Goal: Use online tool/utility: Utilize a website feature to perform a specific function

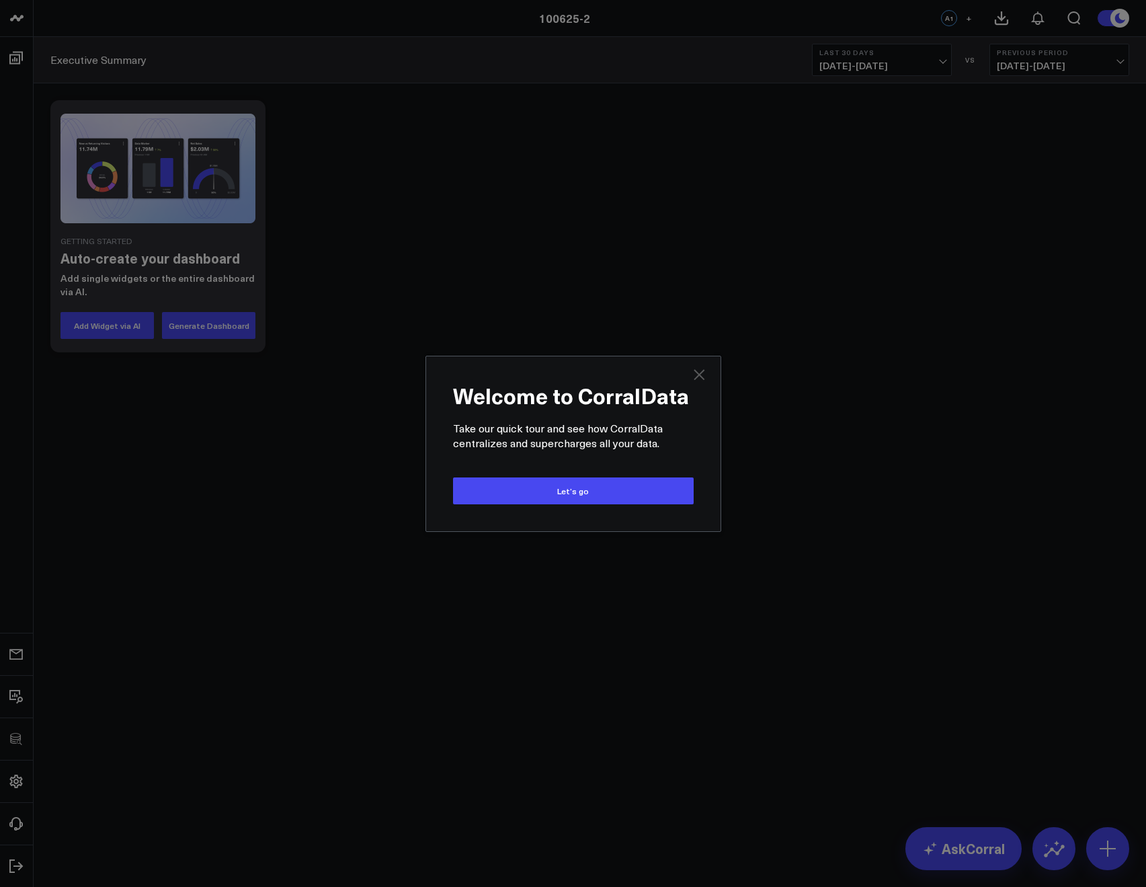
click at [697, 373] on icon "Close" at bounding box center [699, 374] width 16 height 16
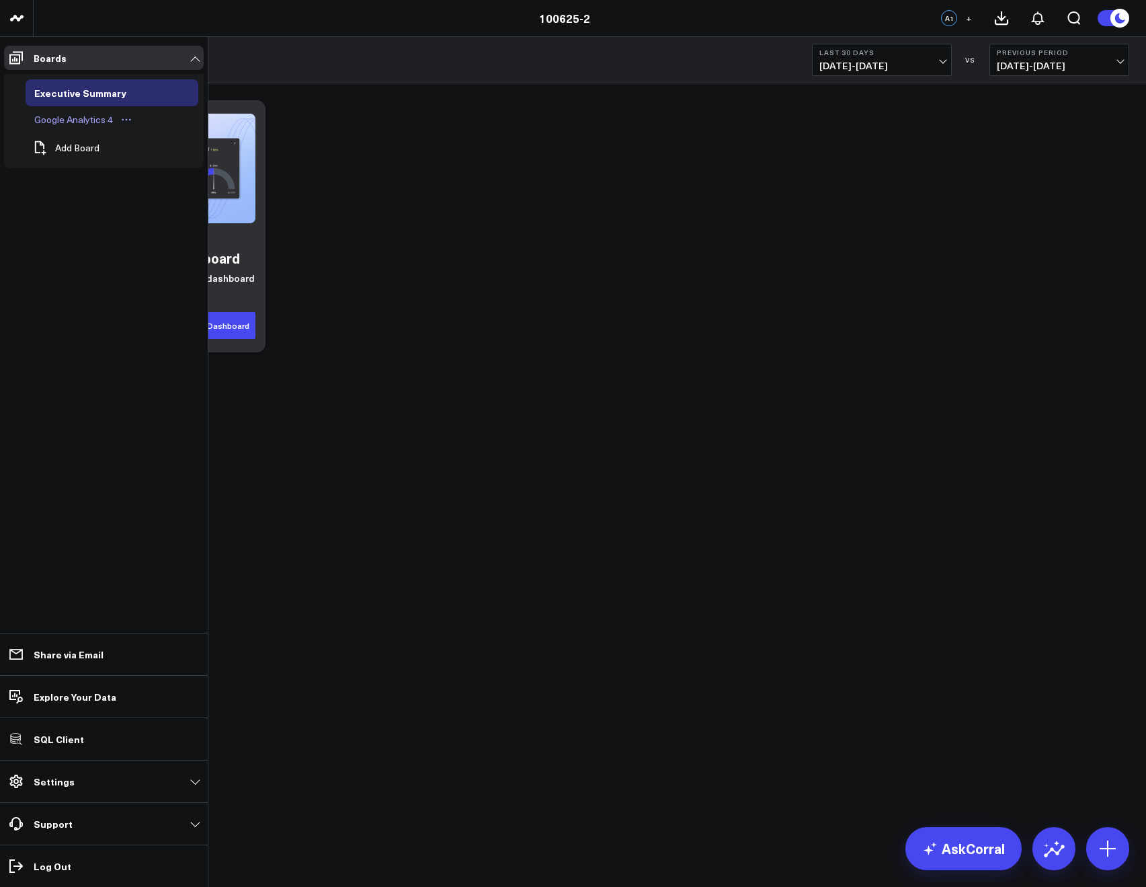
click at [67, 114] on div "Google Analytics 4" at bounding box center [73, 120] width 85 height 16
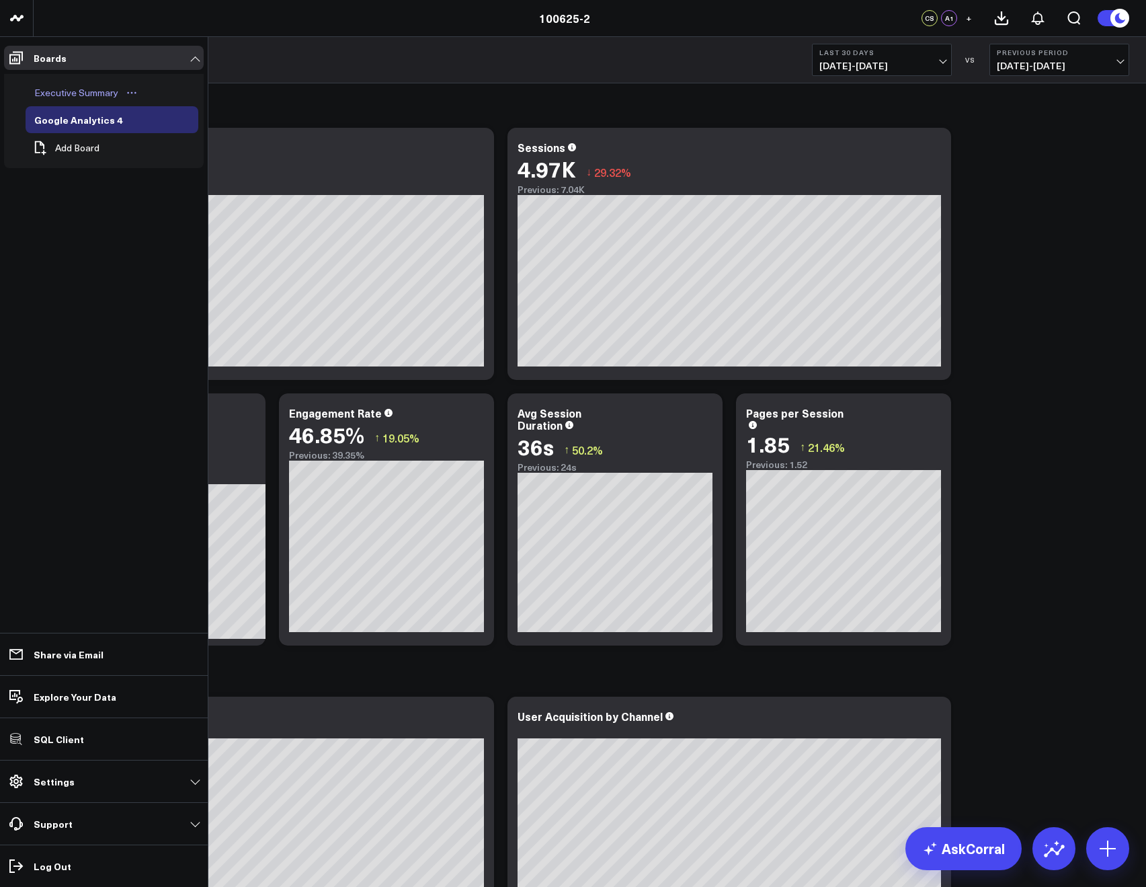
click at [57, 91] on div "Executive Summary" at bounding box center [76, 93] width 91 height 16
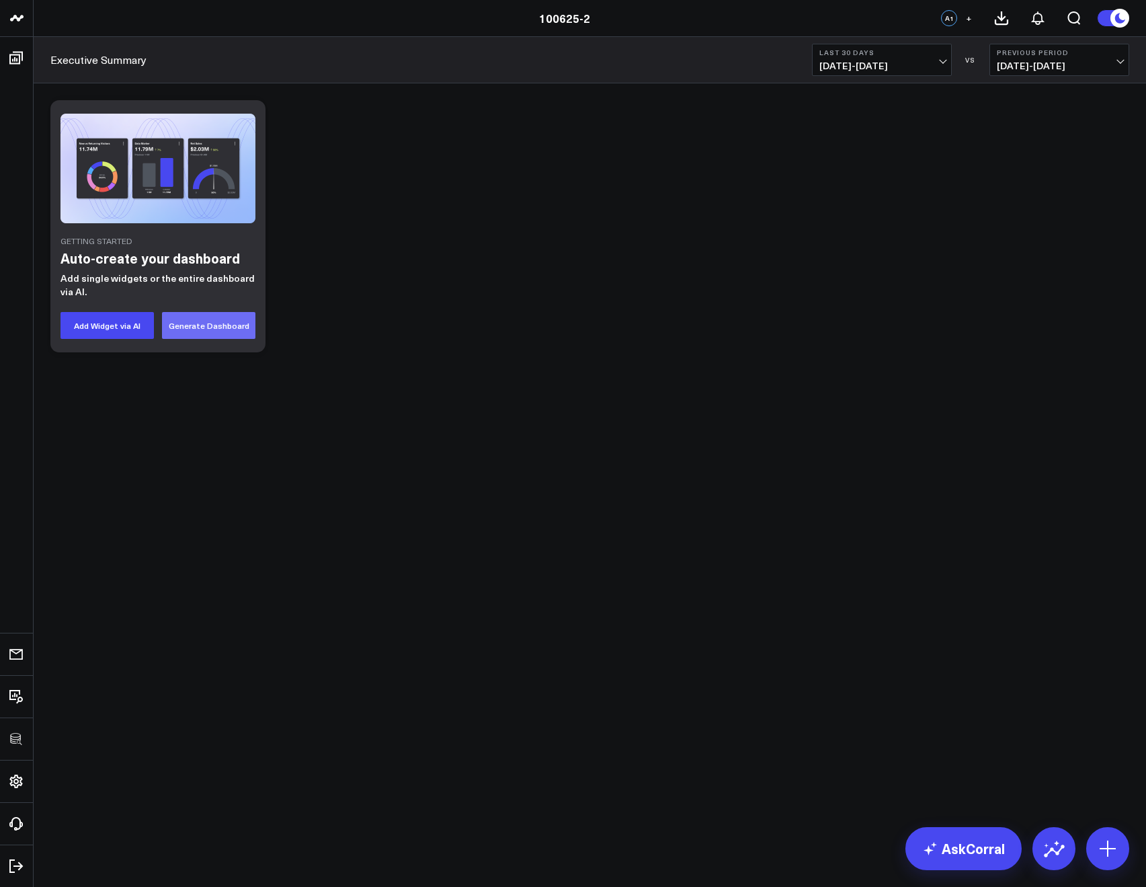
click at [206, 323] on button "Generate Dashboard" at bounding box center [208, 325] width 93 height 27
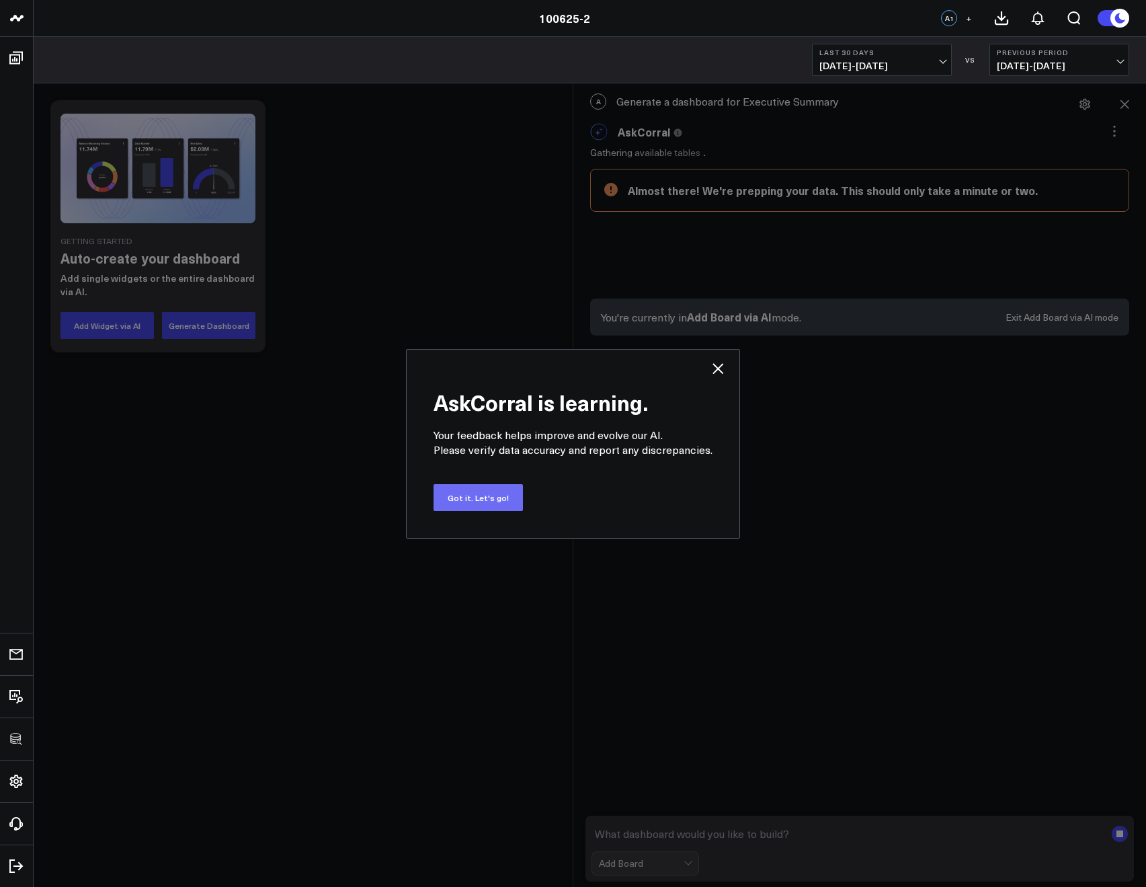
click at [493, 502] on button "Got it. Let's go!" at bounding box center [478, 497] width 89 height 27
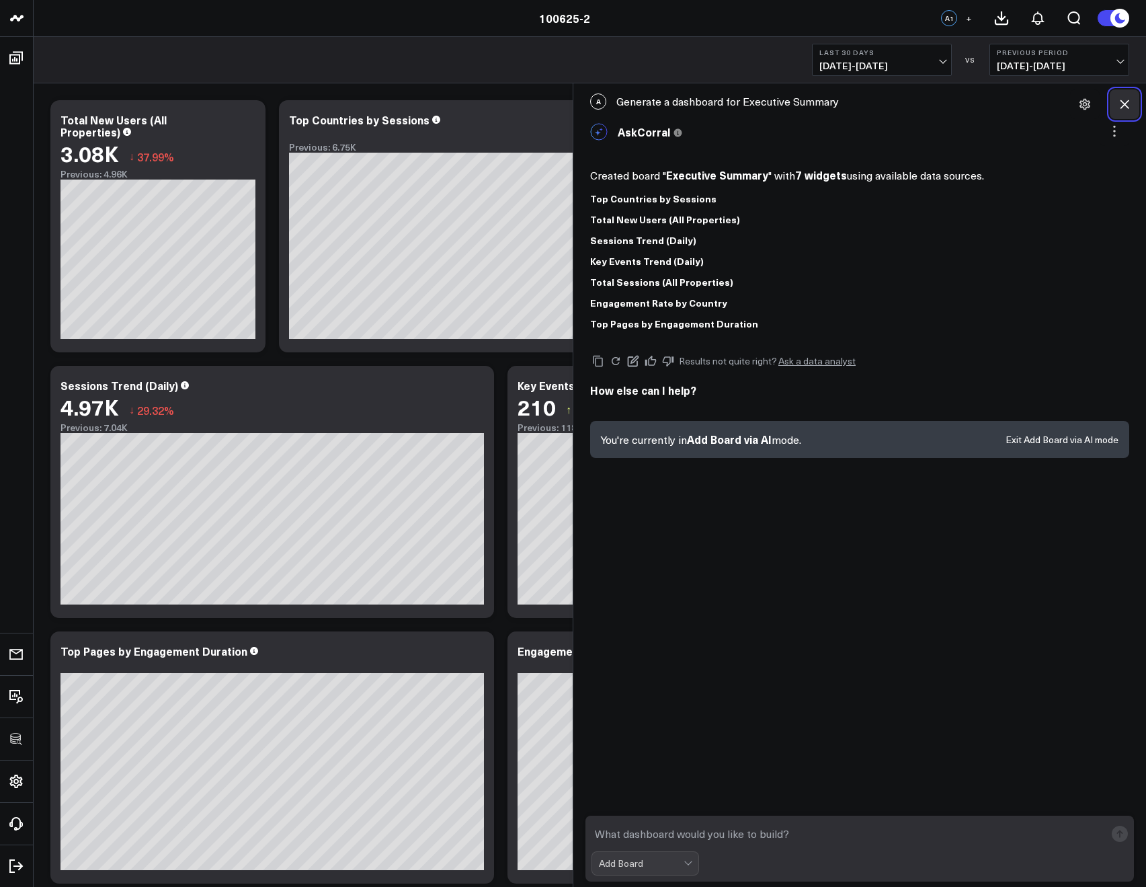
click at [1126, 104] on icon at bounding box center [1124, 103] width 13 height 13
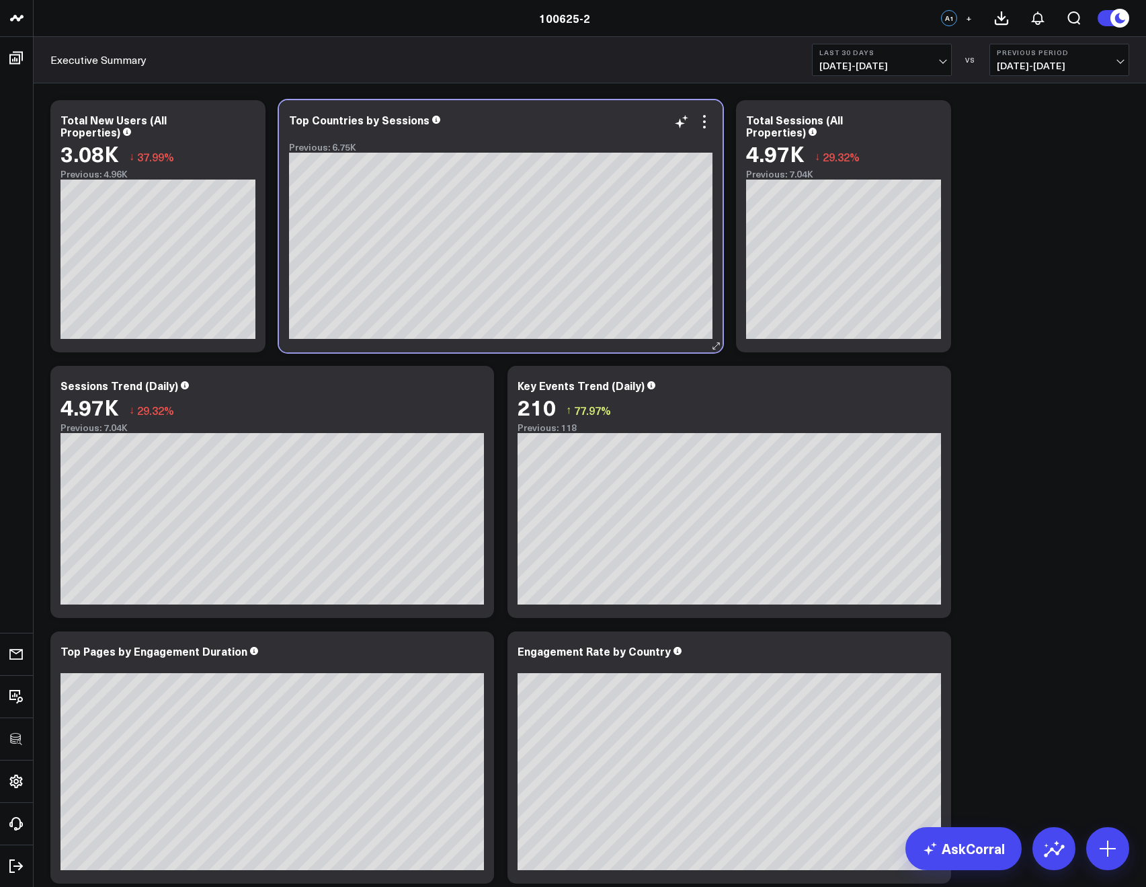
click at [717, 124] on div "Top Countries by Sessions Previous: 6.75K [fontSize:14px lineHeight:16px][/]: […" at bounding box center [501, 226] width 444 height 252
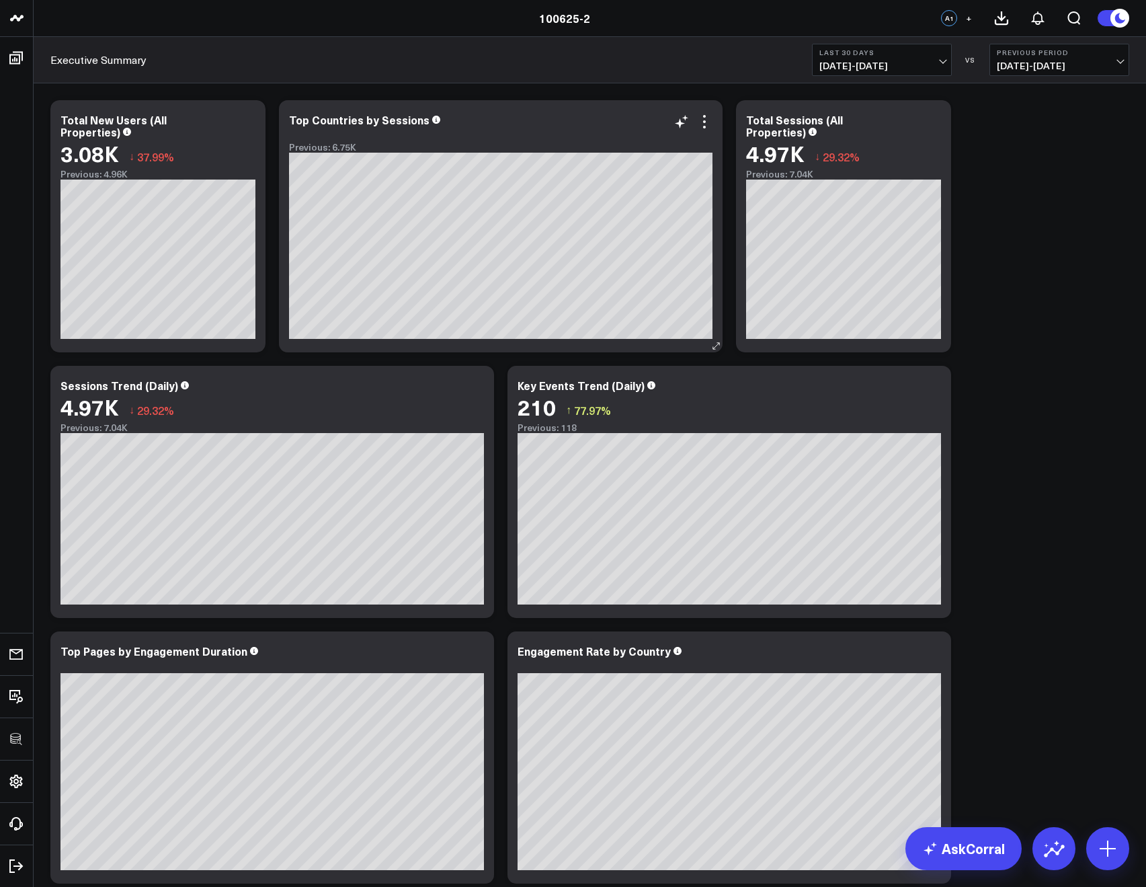
click at [715, 123] on div "Top Countries by Sessions Previous: 6.75K [fontSize:14px lineHeight:16px][/]: […" at bounding box center [501, 226] width 444 height 252
click at [706, 122] on icon at bounding box center [705, 122] width 16 height 16
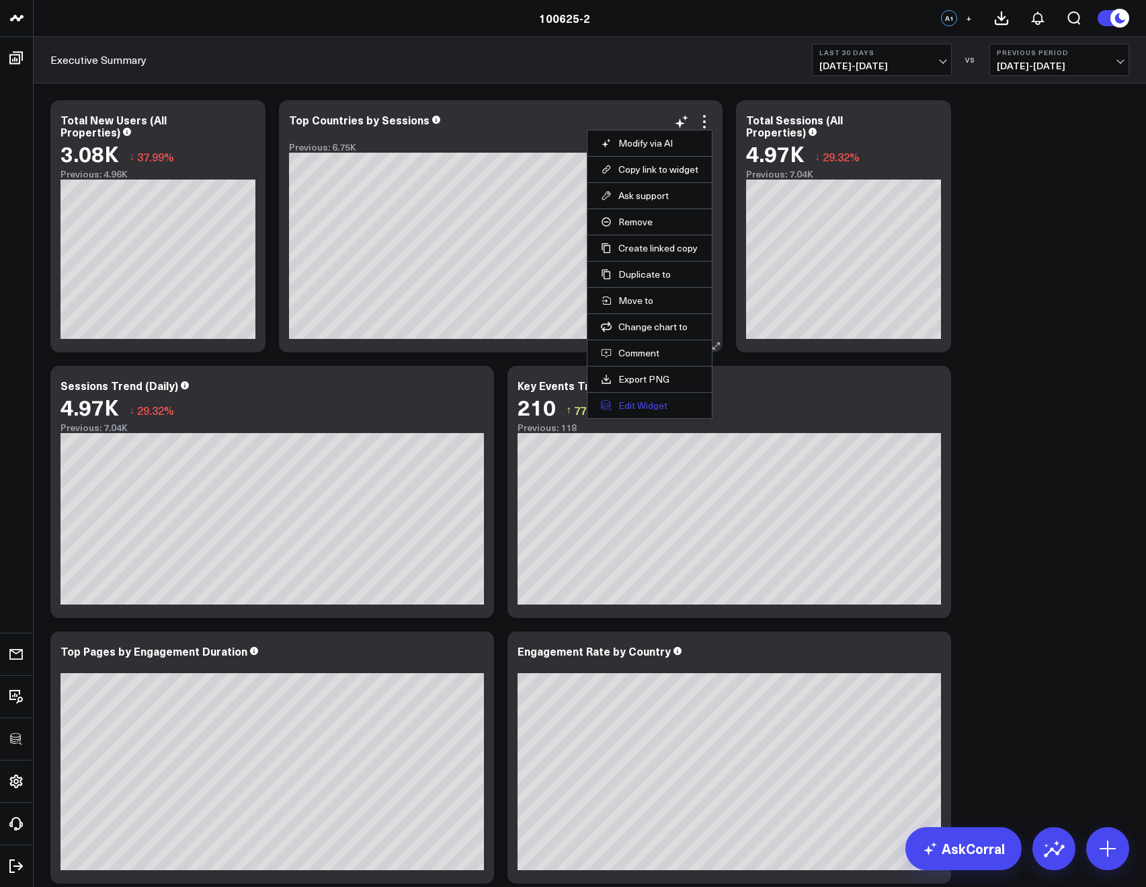
click at [633, 402] on button "Edit Widget" at bounding box center [649, 405] width 97 height 12
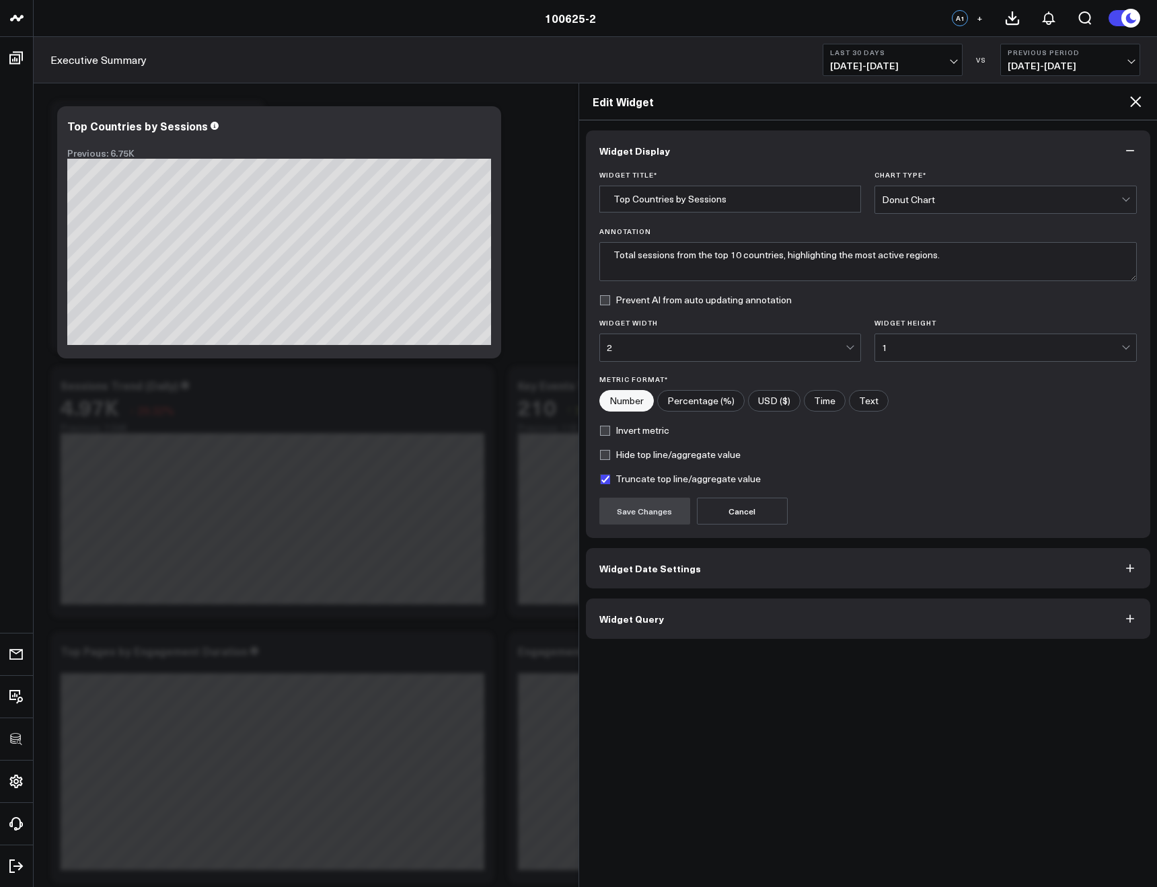
click at [652, 613] on span "Widget Query" at bounding box center [631, 618] width 65 height 11
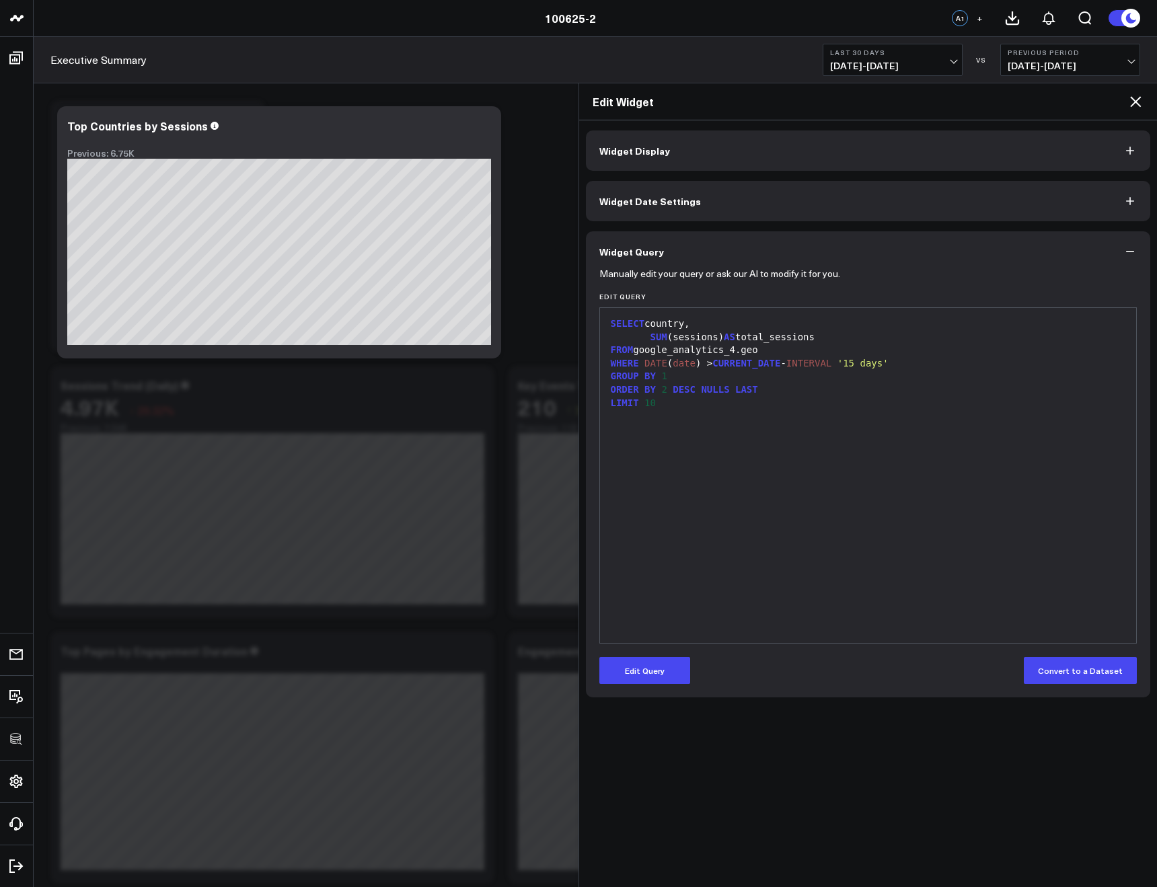
click at [1144, 104] on div "Edit Widget" at bounding box center [868, 101] width 578 height 37
click at [1141, 103] on icon at bounding box center [1135, 101] width 16 height 16
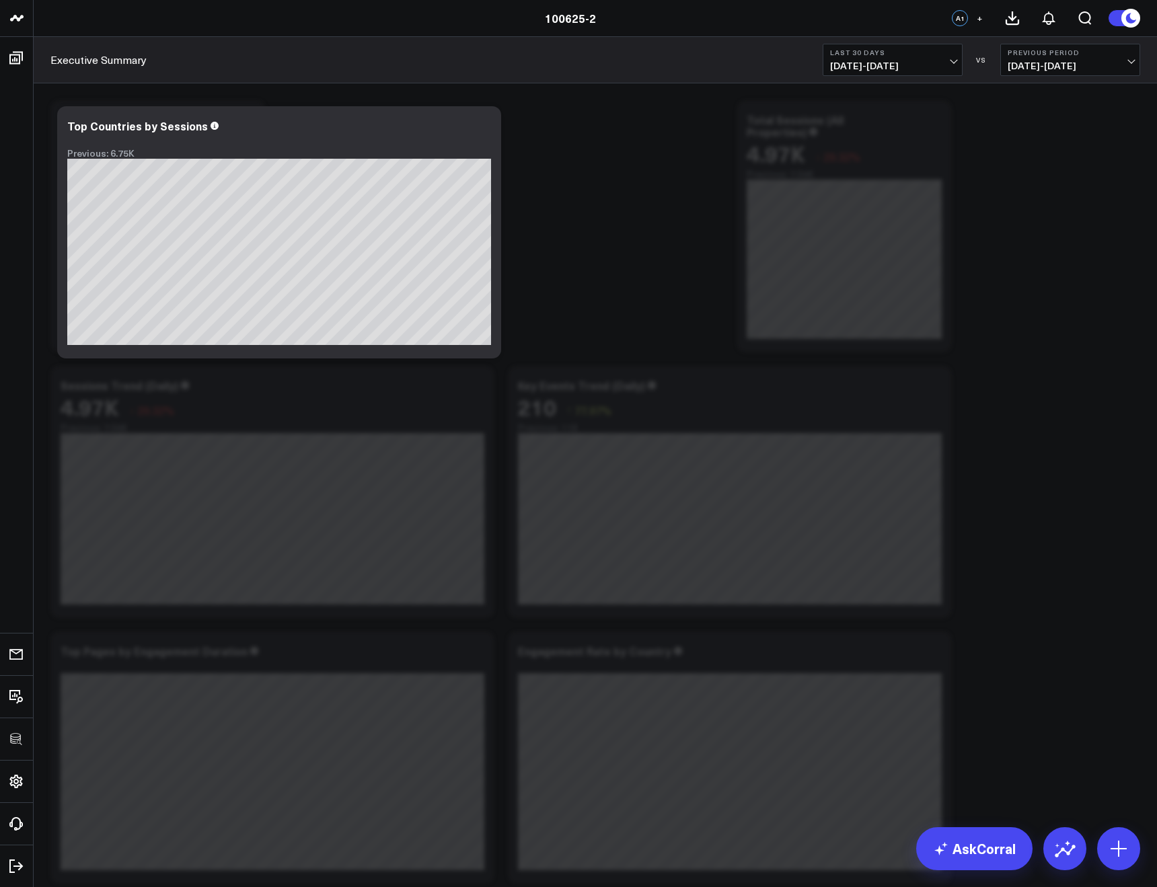
click at [854, 67] on span "[DATE] - [DATE]" at bounding box center [892, 66] width 125 height 11
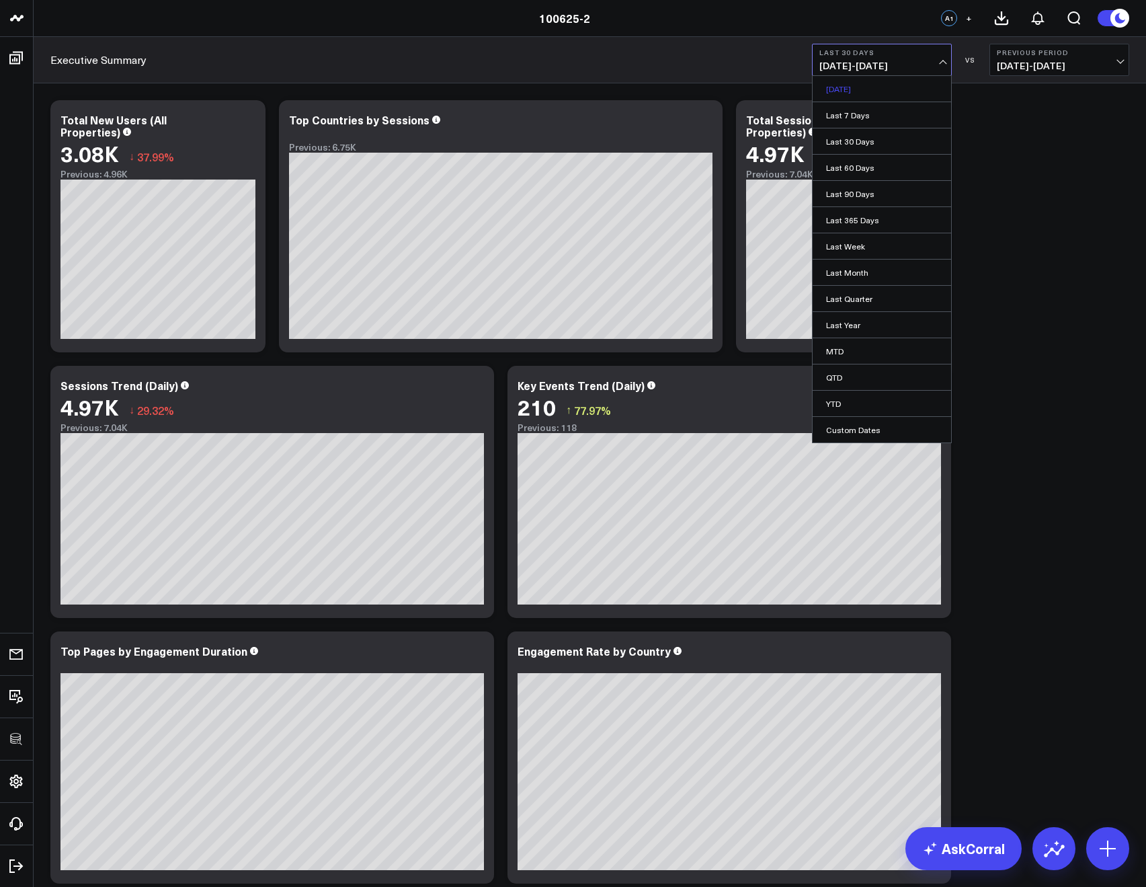
click at [859, 91] on link "[DATE]" at bounding box center [882, 89] width 139 height 26
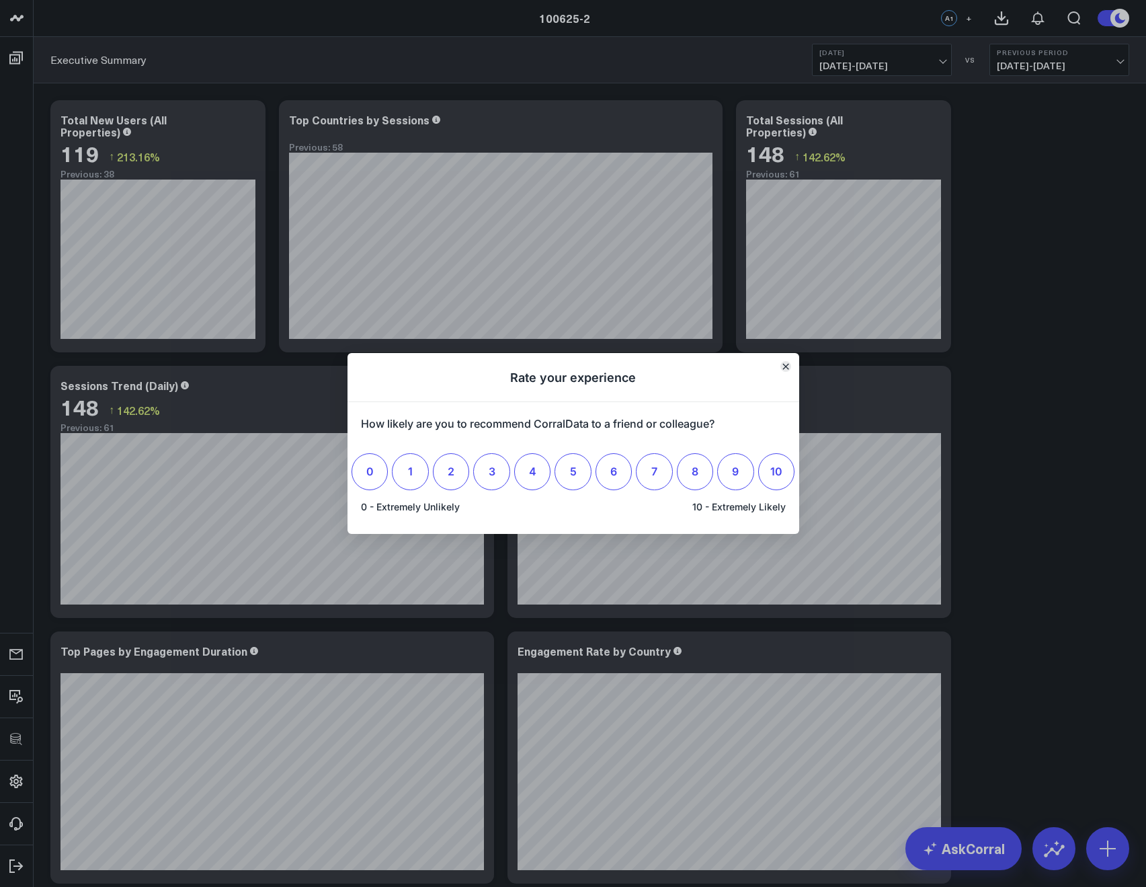
drag, startPoint x: 775, startPoint y: 377, endPoint x: 789, endPoint y: 366, distance: 18.2
click at [775, 377] on h1 "Rate your experience" at bounding box center [574, 377] width 452 height 49
click at [794, 359] on h1 "Rate your experience" at bounding box center [574, 377] width 452 height 49
click at [789, 363] on button "Close" at bounding box center [786, 366] width 11 height 11
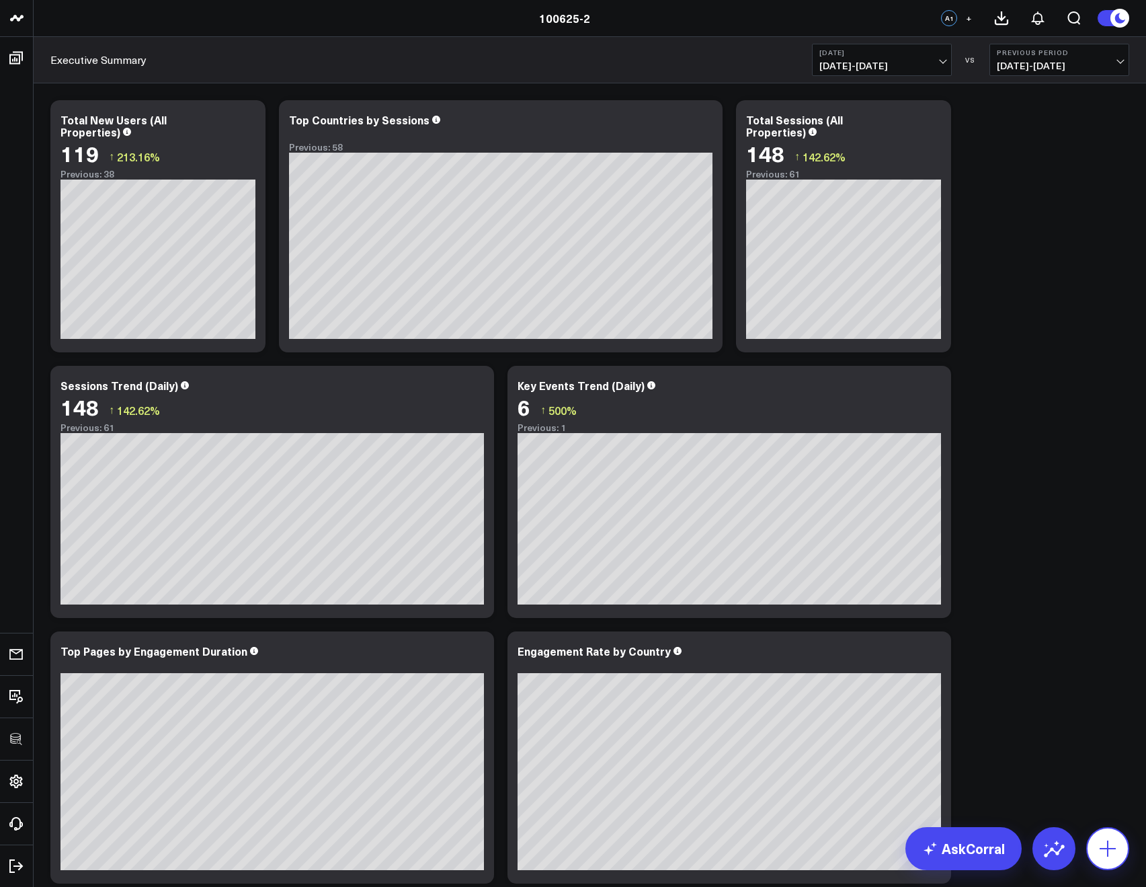
click at [1110, 847] on icon at bounding box center [1108, 849] width 22 height 22
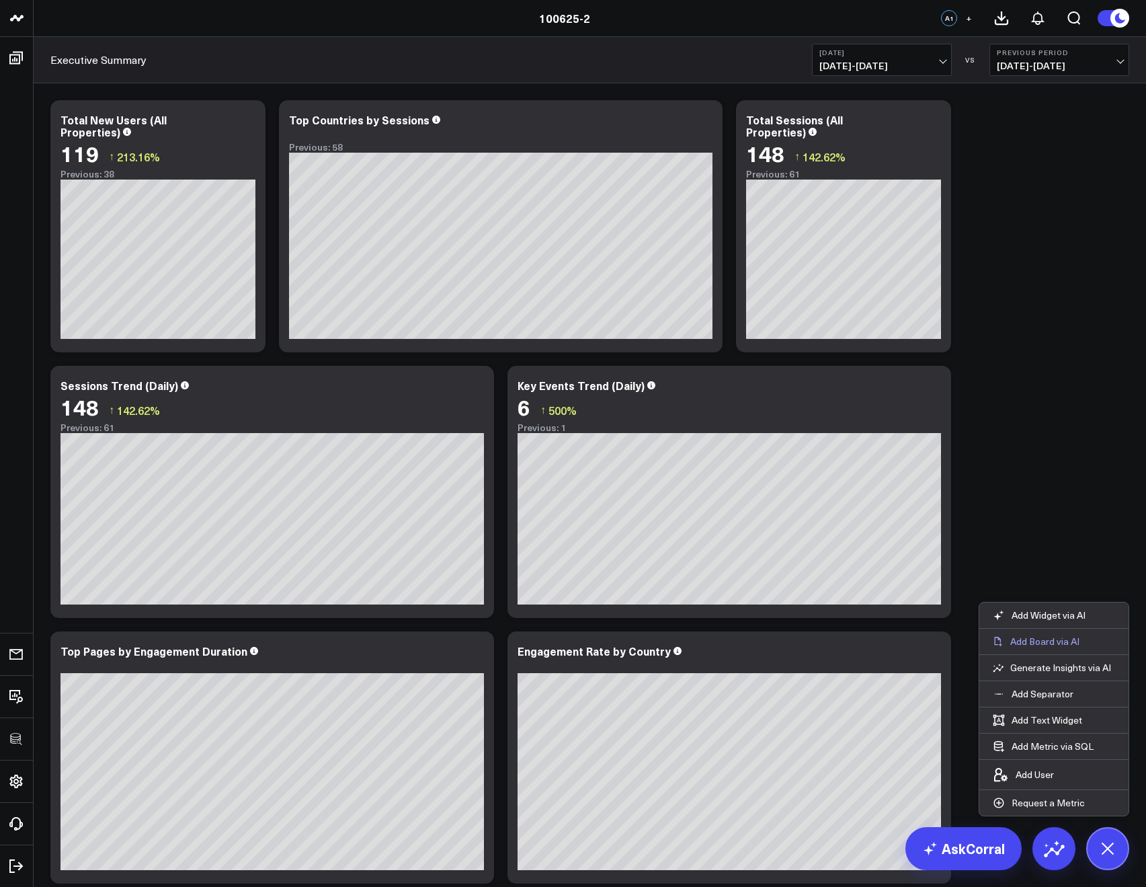
drag, startPoint x: 1031, startPoint y: 674, endPoint x: 1040, endPoint y: 640, distance: 35.2
click at [1037, 645] on ul "Add Widget via AI Add Board via AI Generate Insights via AI Add Separator Add T…" at bounding box center [1054, 709] width 151 height 214
click at [1008, 650] on button "Add Board via AI" at bounding box center [1054, 642] width 149 height 26
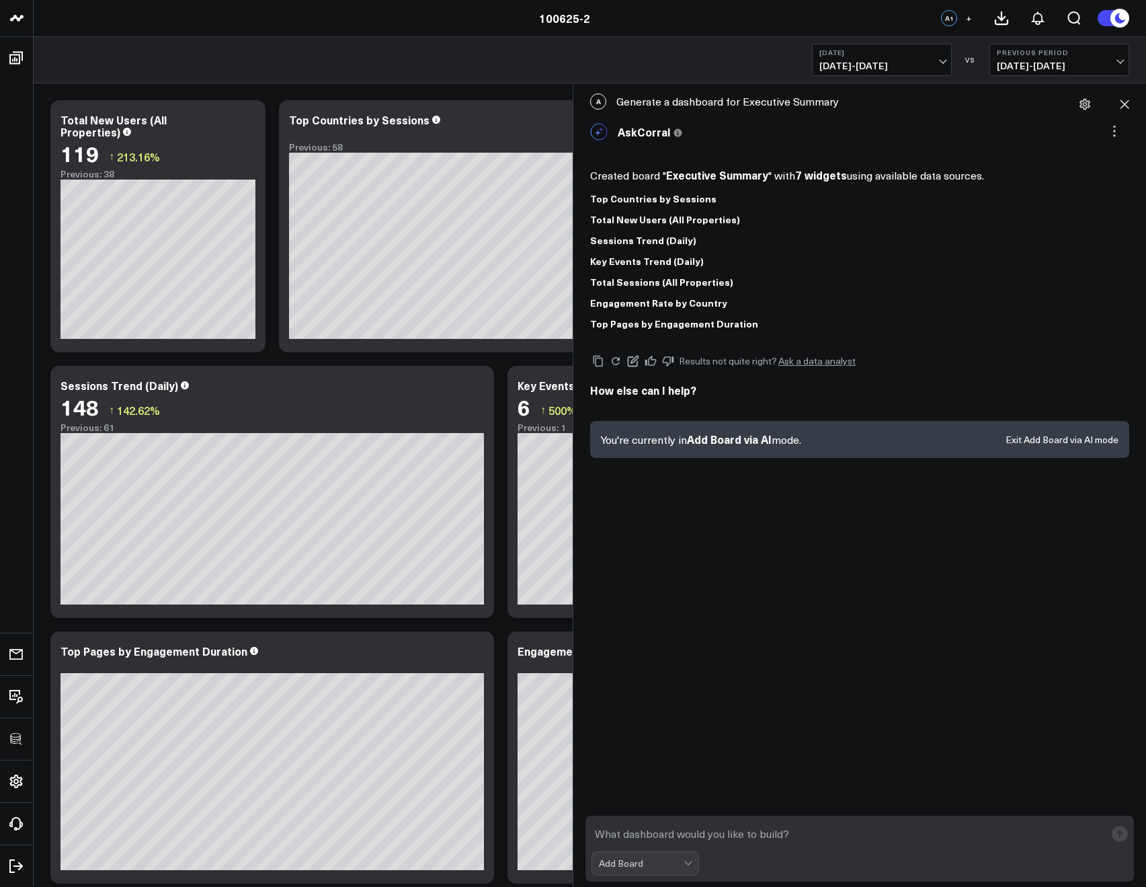
click at [661, 849] on form "Add Board" at bounding box center [860, 849] width 549 height 66
click at [660, 840] on textarea at bounding box center [849, 834] width 514 height 24
type textarea "Create a dashboard showing me session performance from GA4"
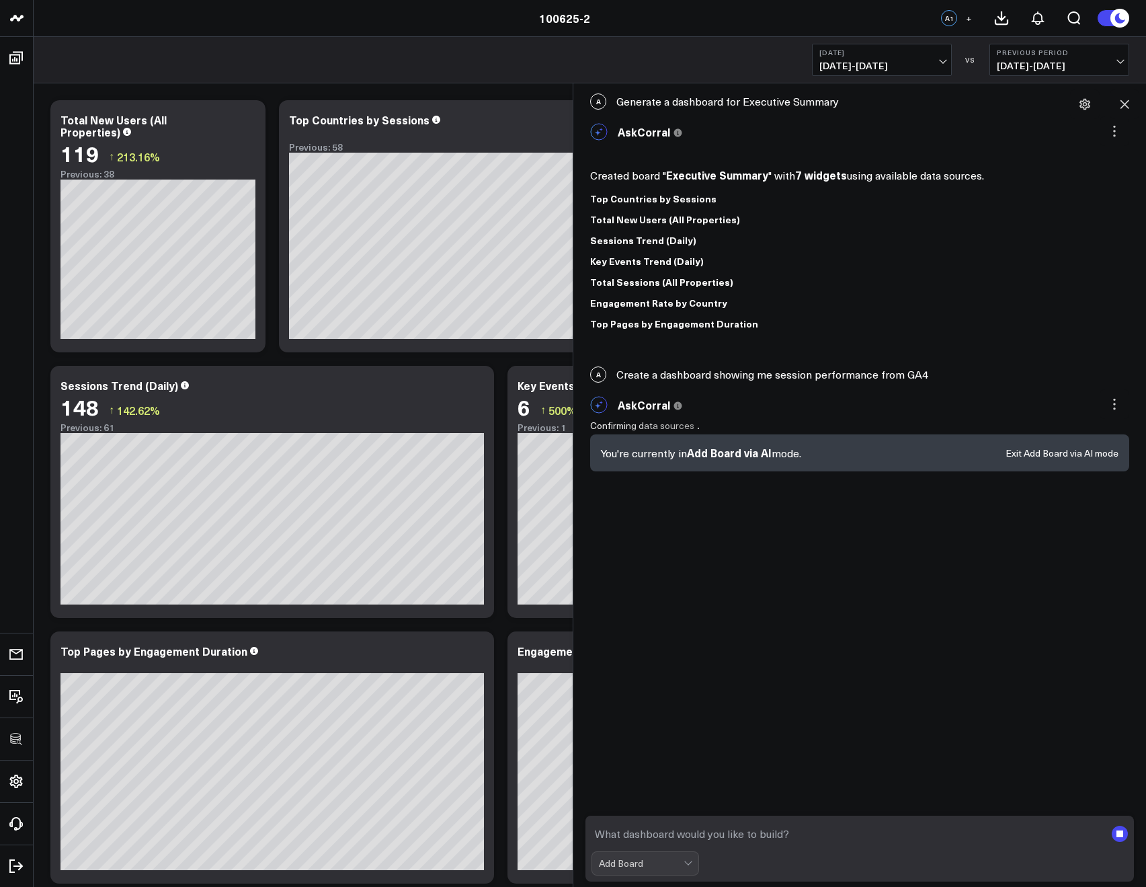
scroll to position [5, 0]
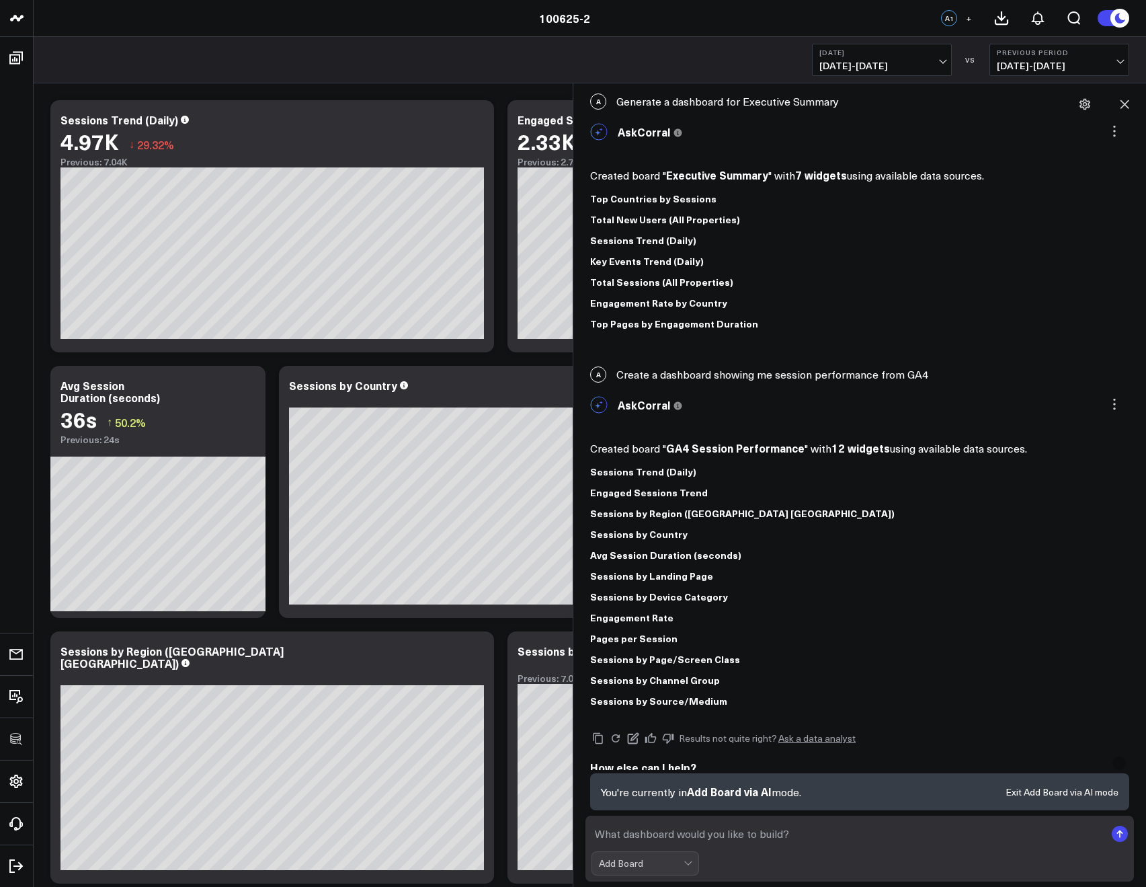
click at [626, 831] on textarea at bounding box center [849, 834] width 514 height 24
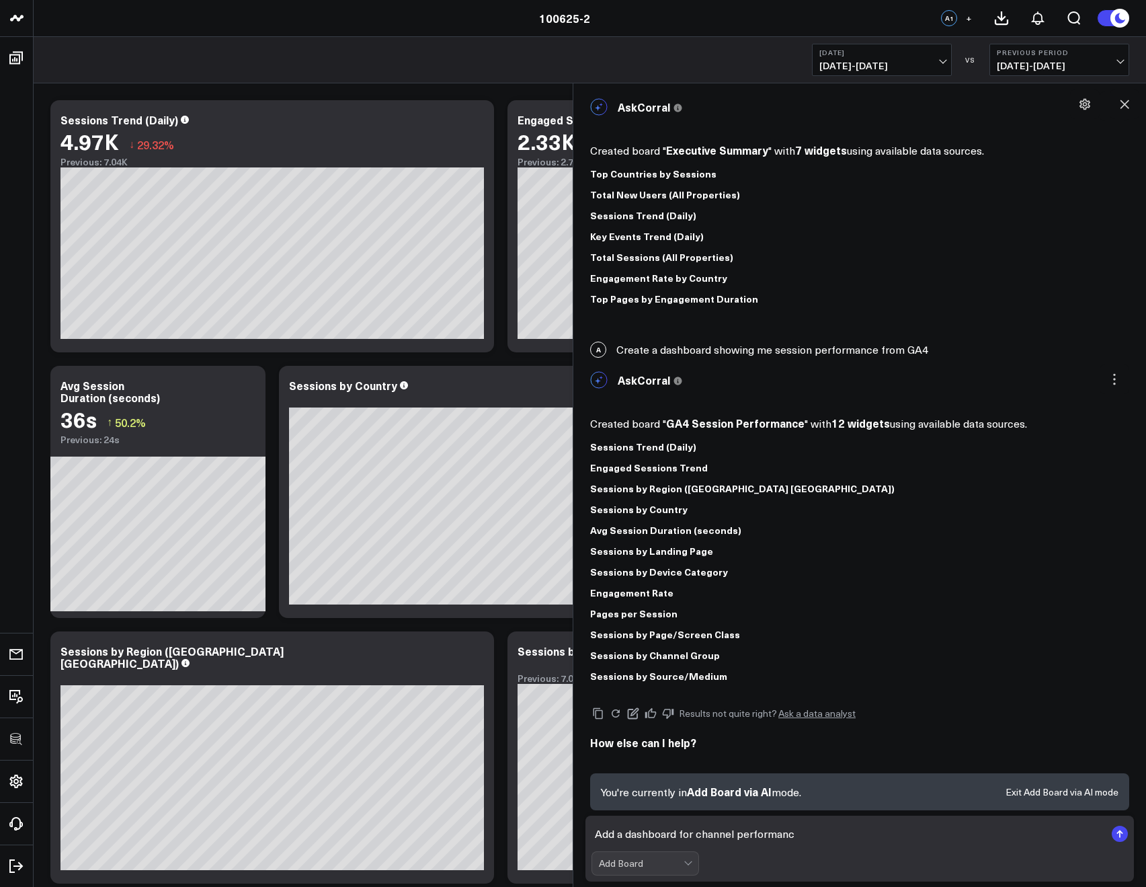
type textarea "Add a dashboard for channel performance"
